Goal: Task Accomplishment & Management: Use online tool/utility

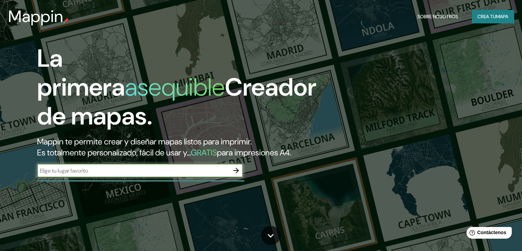
click at [53, 174] on input "text" at bounding box center [133, 170] width 192 height 8
click at [111, 174] on input "text" at bounding box center [133, 170] width 192 height 8
paste input "[GEOGRAPHIC_DATA][PERSON_NAME][GEOGRAPHIC_DATA], [GEOGRAPHIC_DATA] (27611), tra…"
type input "[GEOGRAPHIC_DATA][PERSON_NAME][GEOGRAPHIC_DATA], [GEOGRAPHIC_DATA] (27611), tra…"
click at [234, 174] on icon "button" at bounding box center [236, 170] width 8 height 8
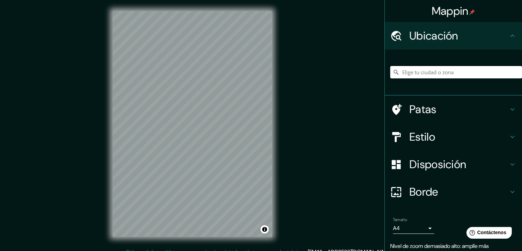
click at [284, 100] on div "Mappin Ubicación Patas Estilo Disposición Borde Elige un borde. Consejo : puede…" at bounding box center [261, 129] width 522 height 258
click at [103, 169] on div "© Mapbox © OpenStreetMap Improve this map" at bounding box center [193, 123] width 182 height 247
click at [411, 72] on input "Elige tu ciudad o zona" at bounding box center [456, 72] width 132 height 12
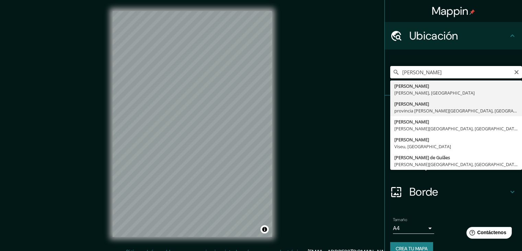
type input "[GEOGRAPHIC_DATA], [GEOGRAPHIC_DATA][PERSON_NAME], [GEOGRAPHIC_DATA]"
